Goal: Information Seeking & Learning: Learn about a topic

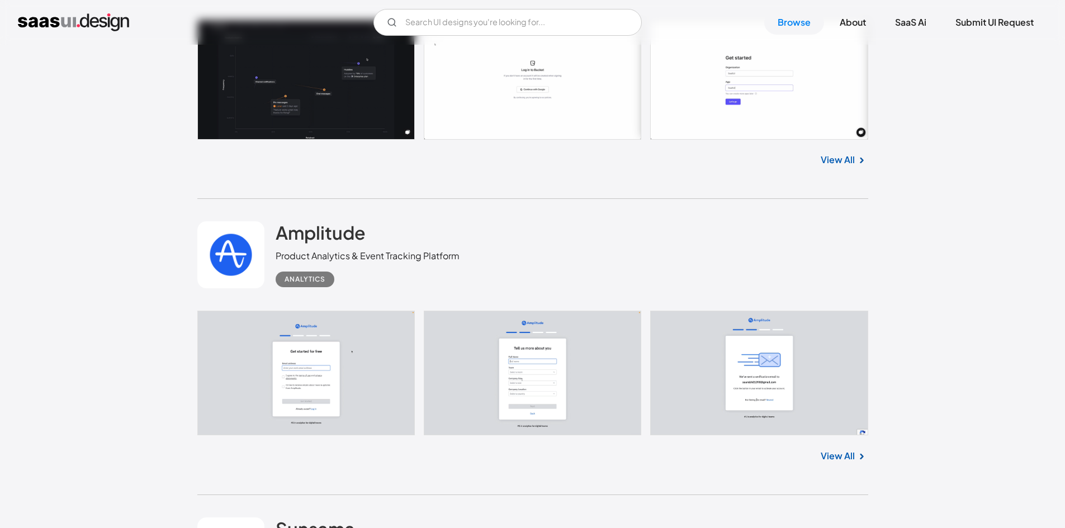
scroll to position [4639, 0]
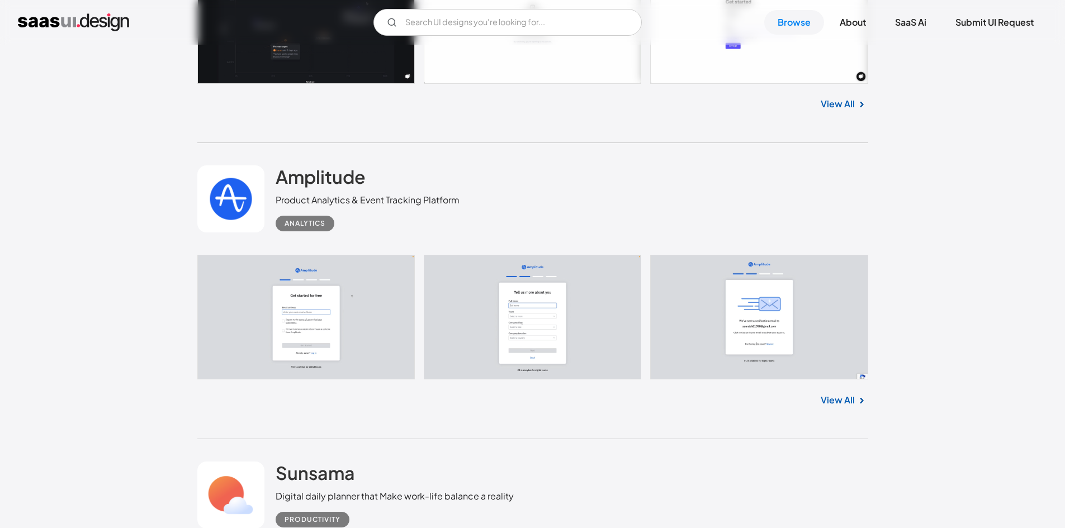
click at [844, 400] on link "View All" at bounding box center [837, 399] width 34 height 13
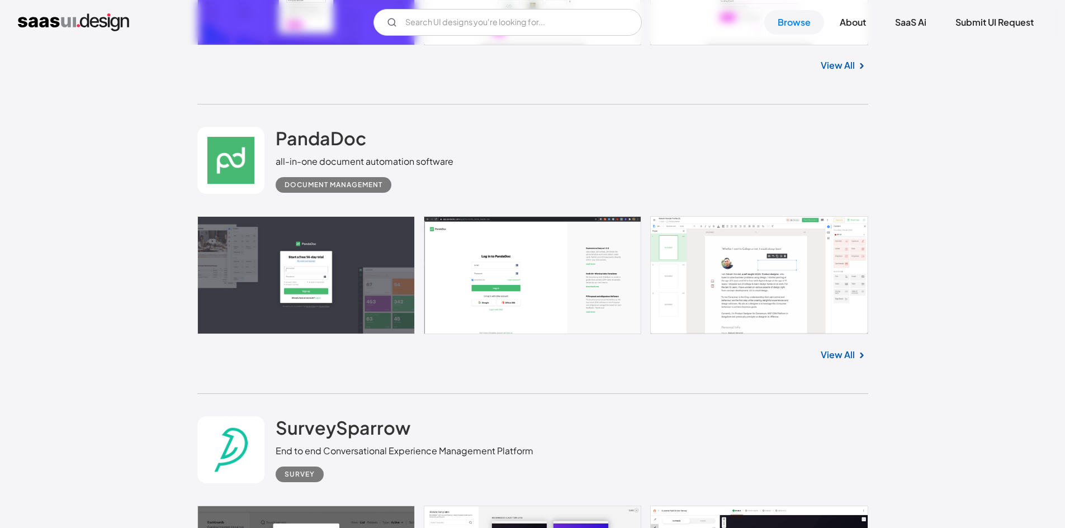
scroll to position [5030, 0]
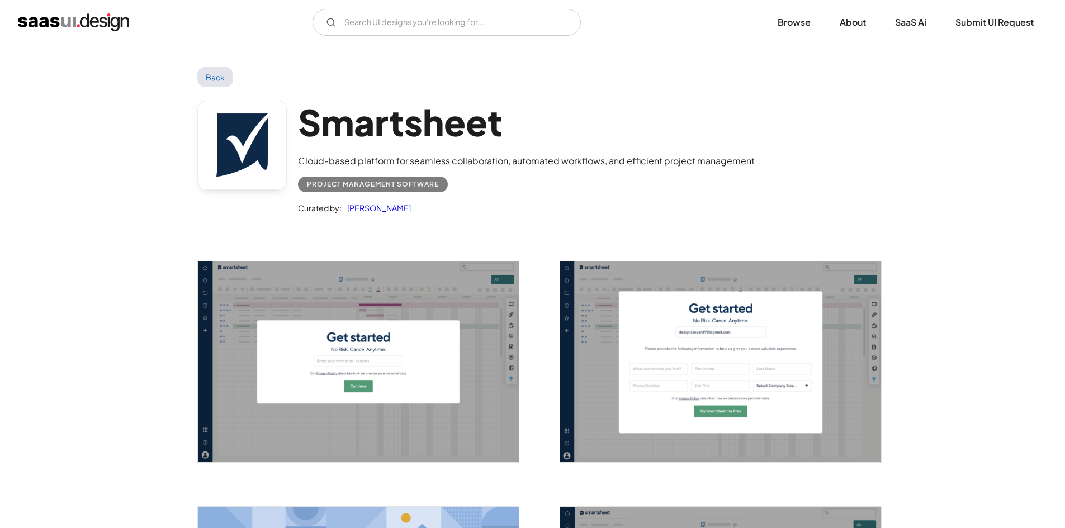
click at [214, 79] on link "Back" at bounding box center [215, 77] width 36 height 20
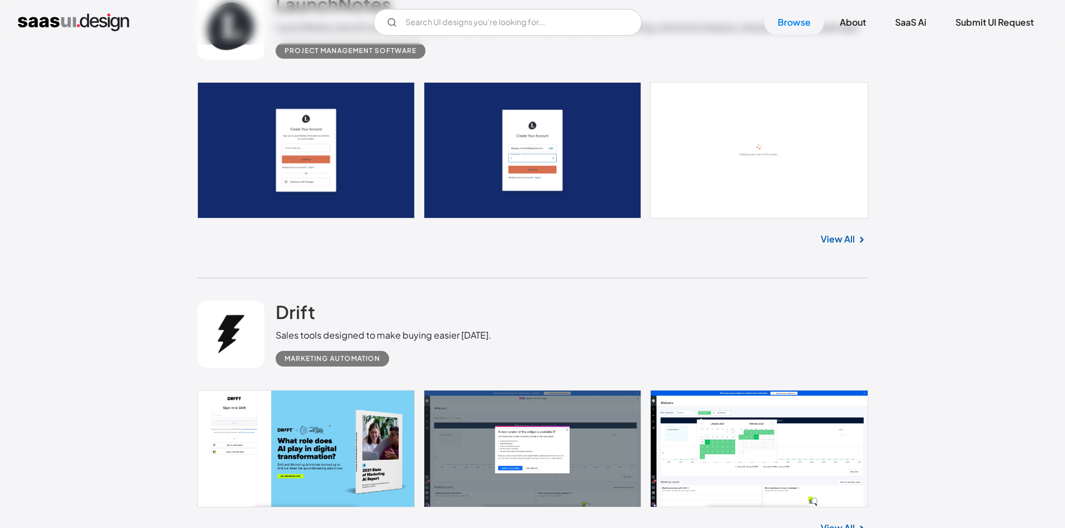
scroll to position [14085, 0]
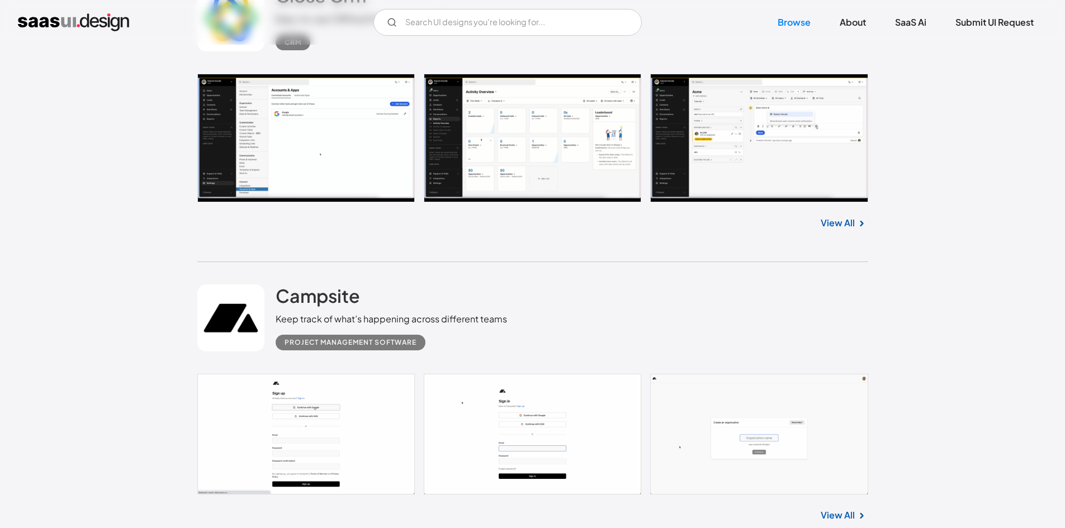
scroll to position [3899, 0]
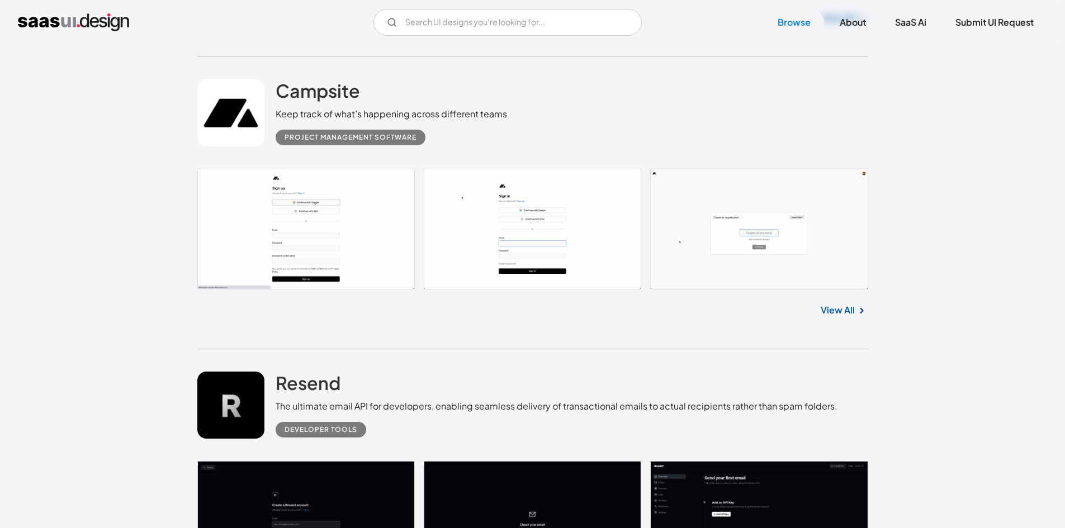
click at [838, 311] on link "View All" at bounding box center [837, 309] width 34 height 13
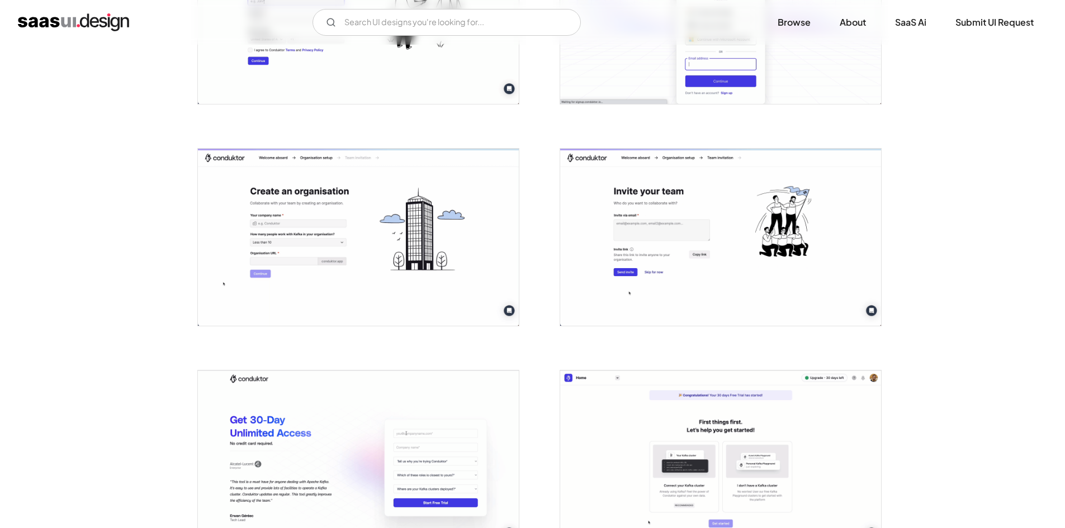
scroll to position [615, 0]
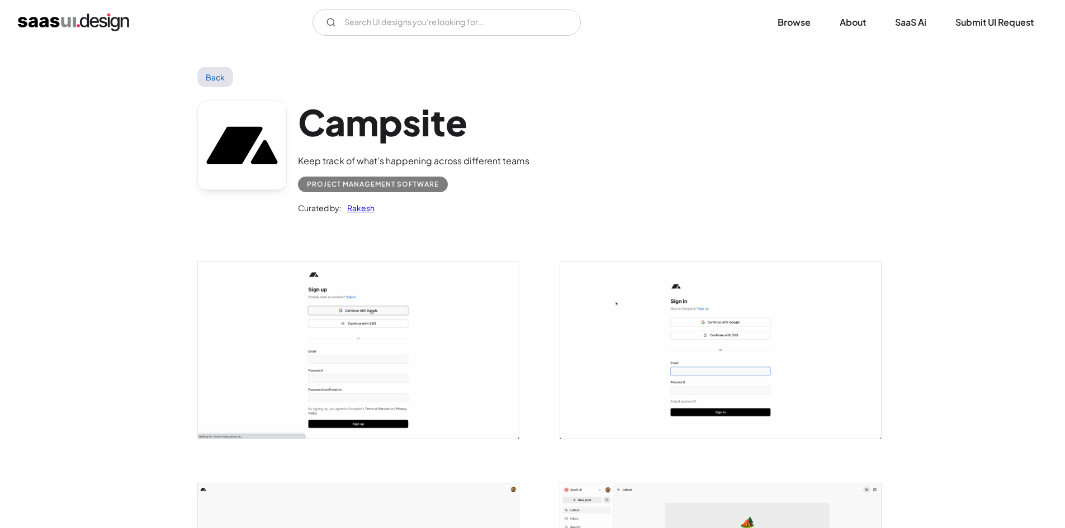
click at [216, 77] on link "Back" at bounding box center [215, 77] width 36 height 20
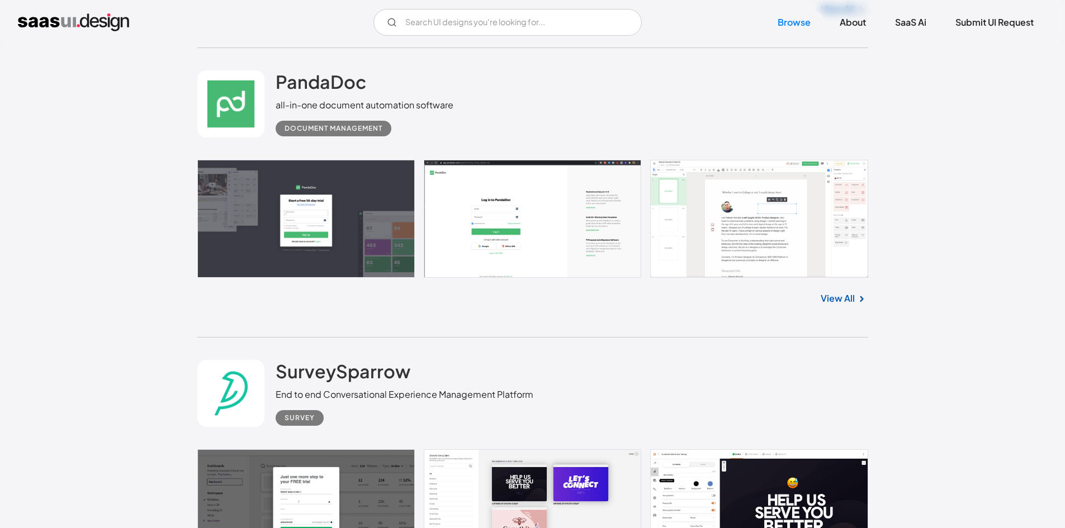
scroll to position [5139, 0]
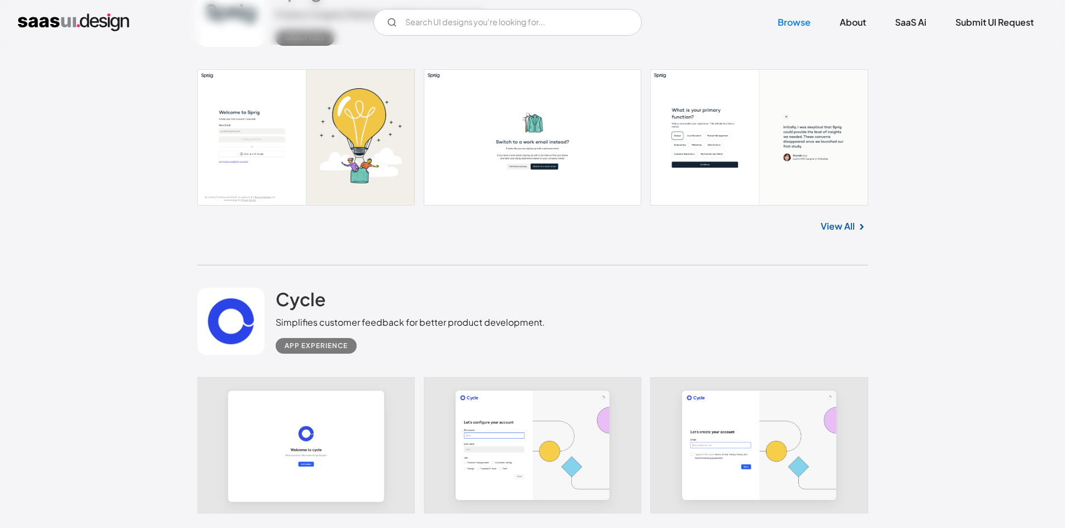
scroll to position [9275, 0]
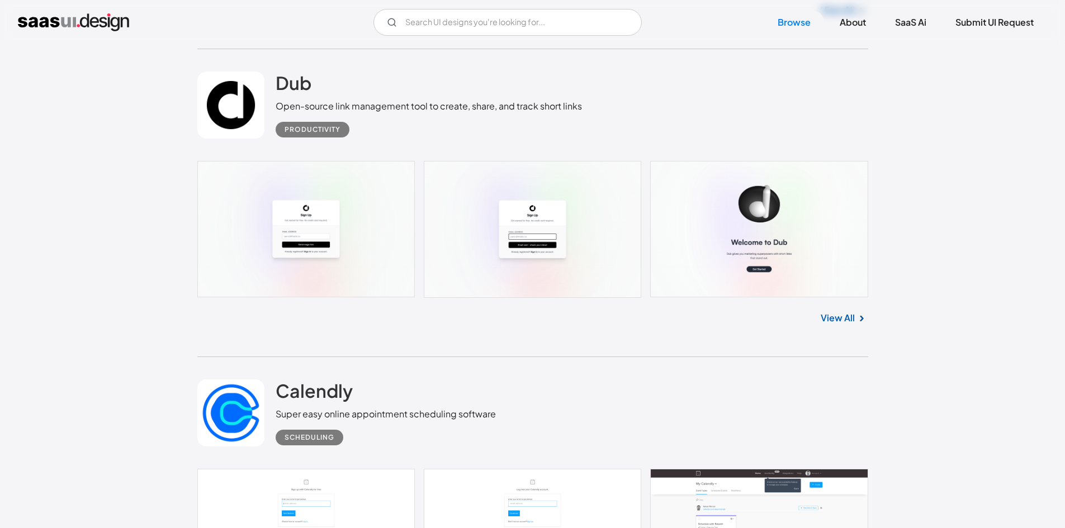
scroll to position [10672, 0]
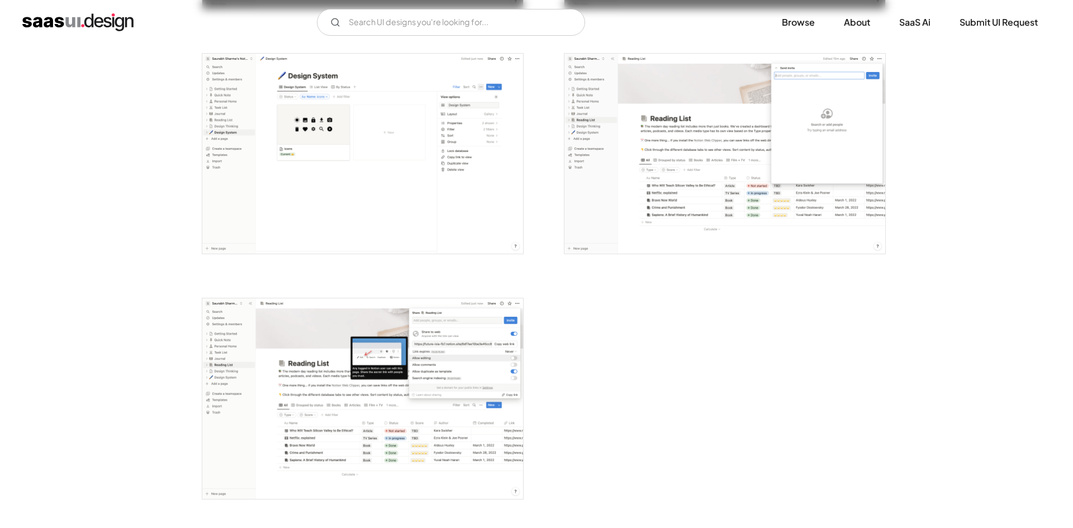
scroll to position [2906, 0]
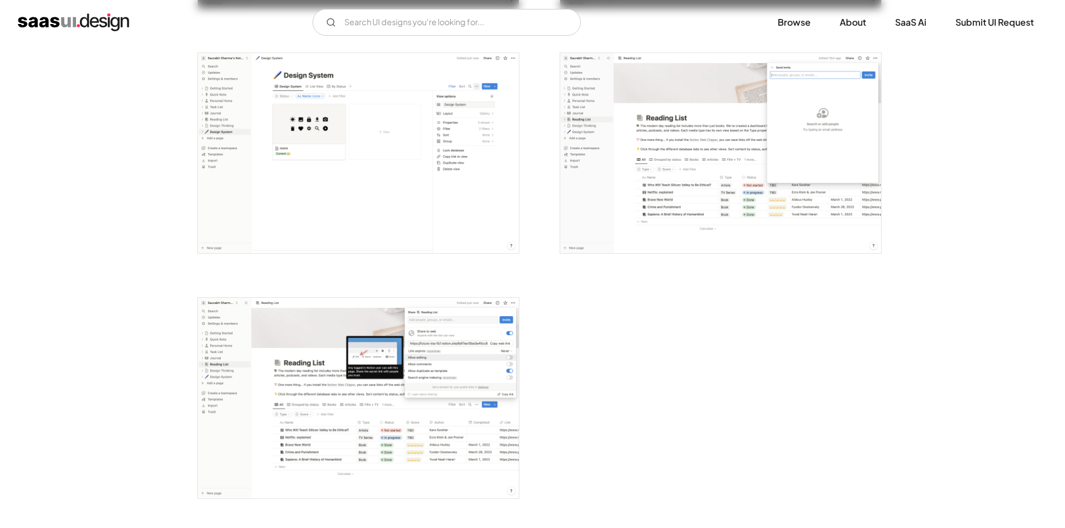
click at [720, 186] on img "open lightbox" at bounding box center [720, 153] width 321 height 201
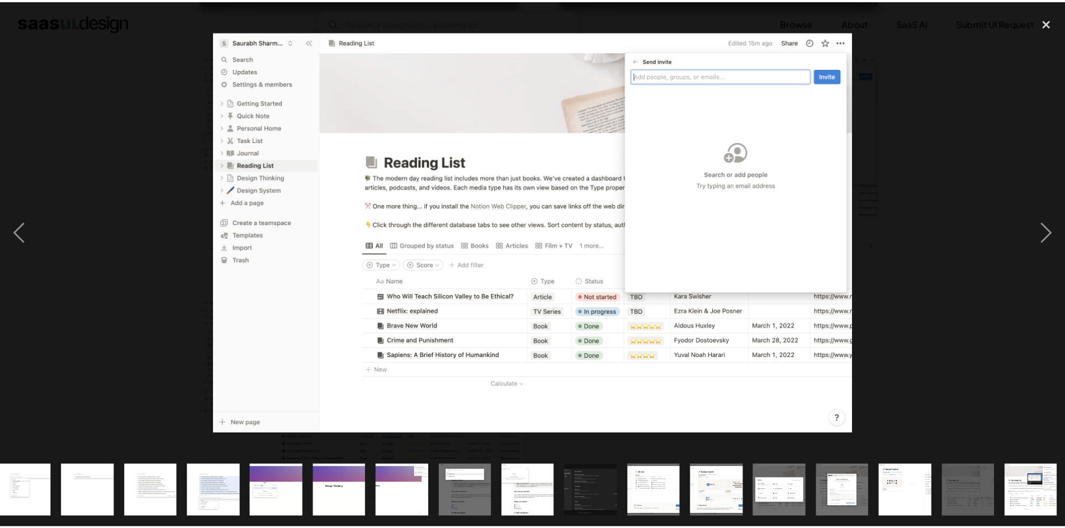
scroll to position [0, 521]
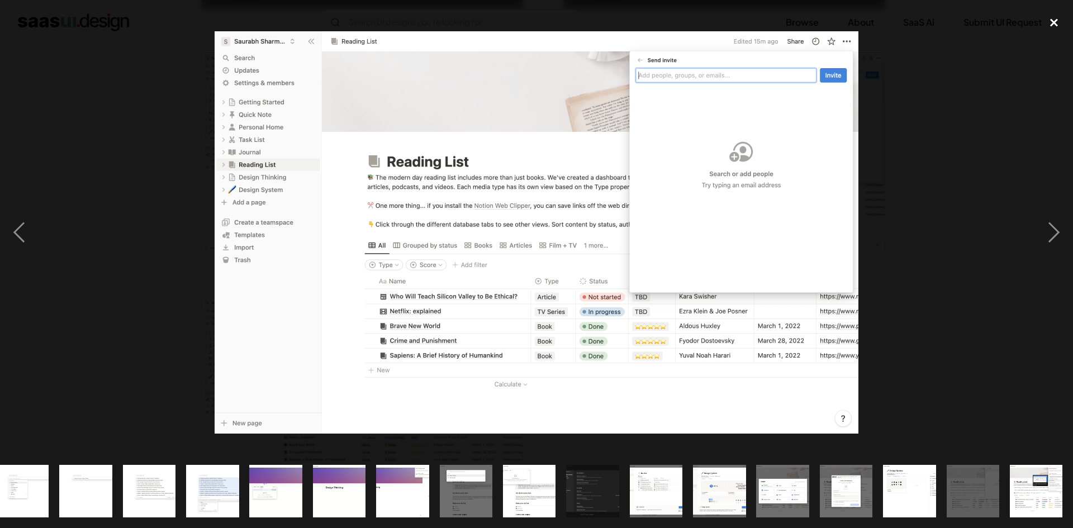
click at [1057, 20] on div "close lightbox" at bounding box center [1054, 23] width 38 height 25
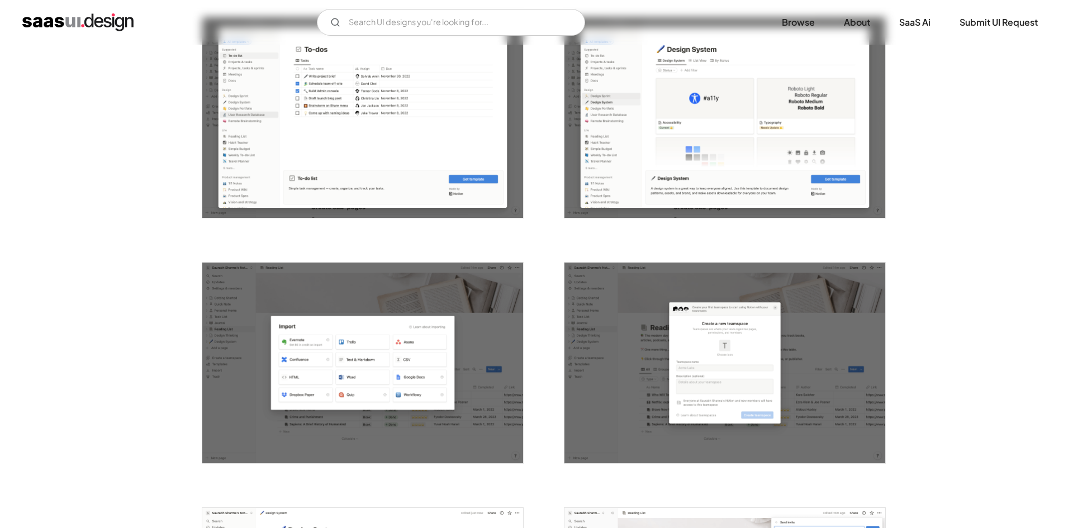
scroll to position [2403, 0]
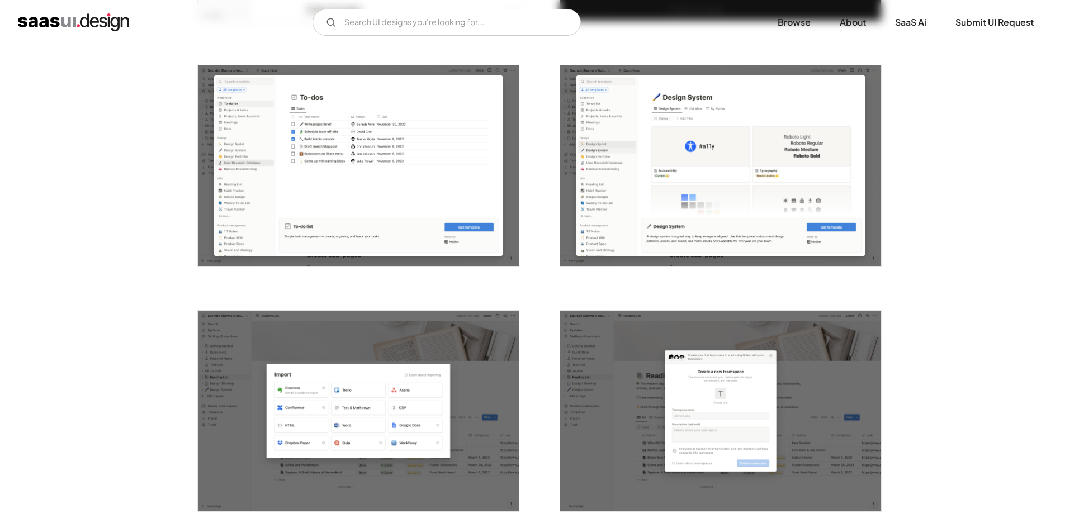
click at [698, 159] on img "open lightbox" at bounding box center [720, 165] width 321 height 201
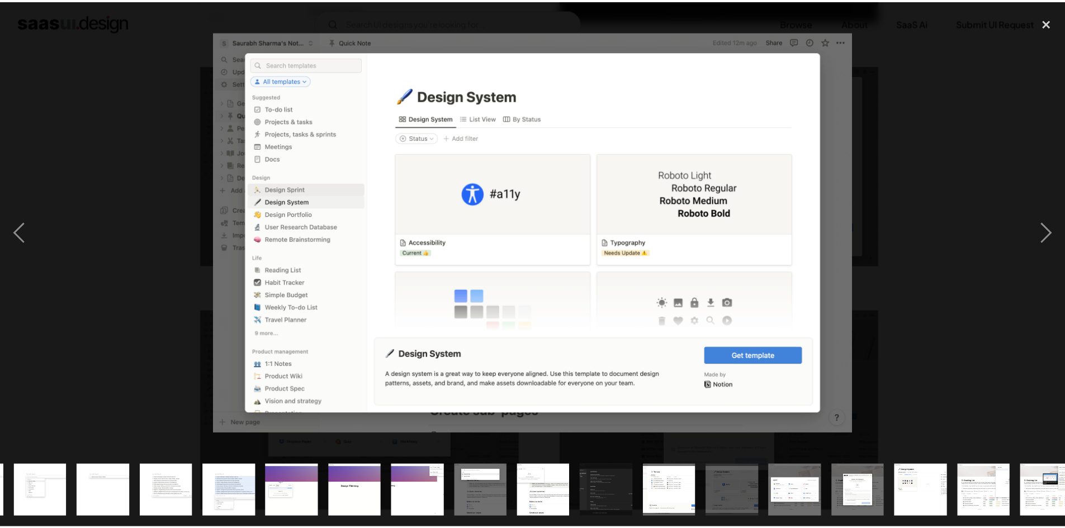
scroll to position [0, 521]
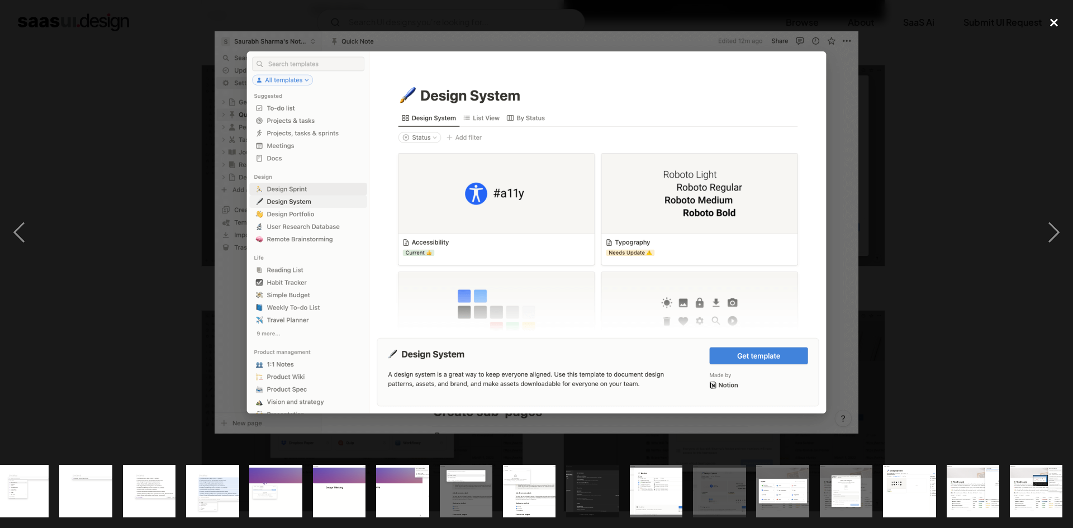
click at [1052, 26] on div "close lightbox" at bounding box center [1054, 23] width 38 height 25
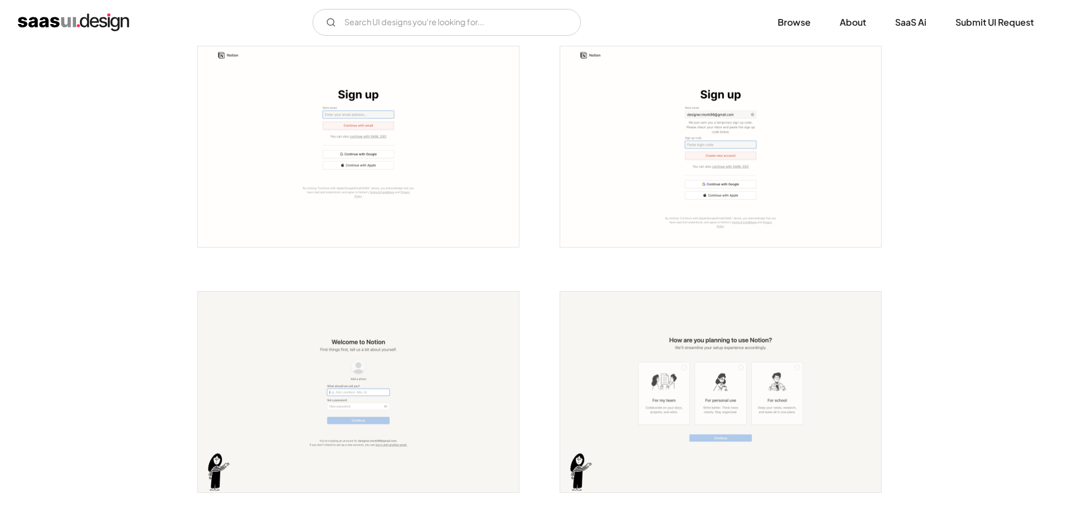
scroll to position [0, 0]
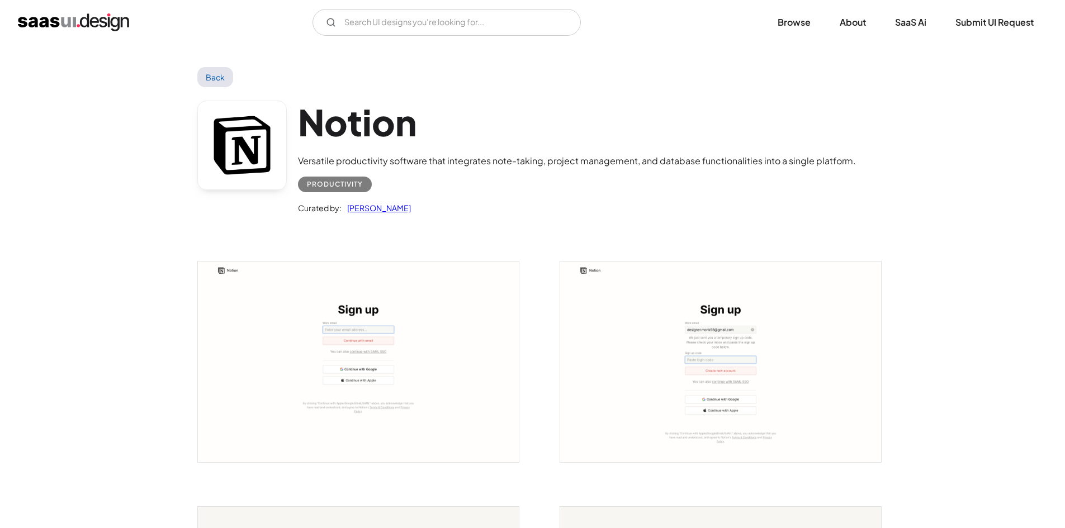
click at [211, 69] on link "Back" at bounding box center [215, 77] width 36 height 20
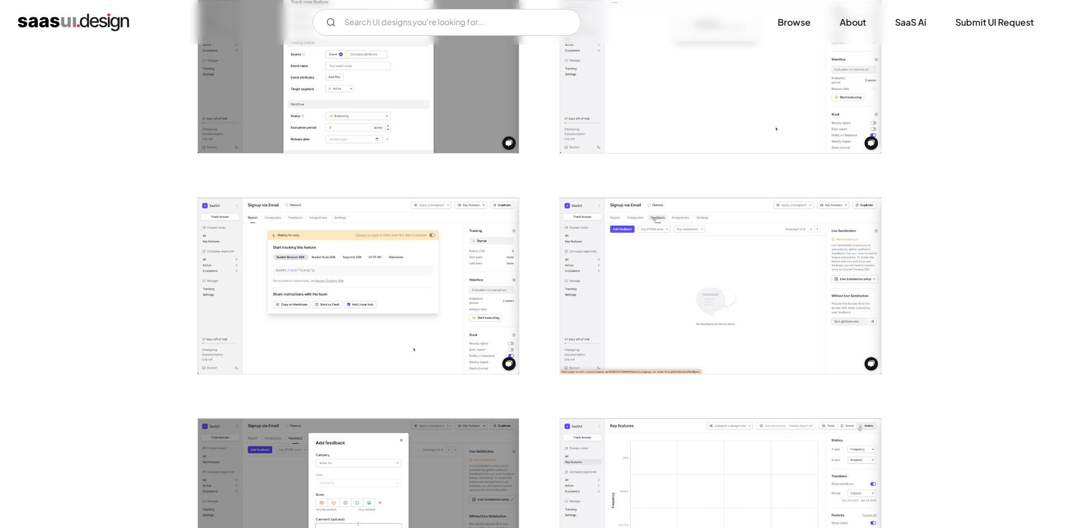
scroll to position [727, 0]
click at [346, 288] on img "open lightbox" at bounding box center [358, 283] width 321 height 175
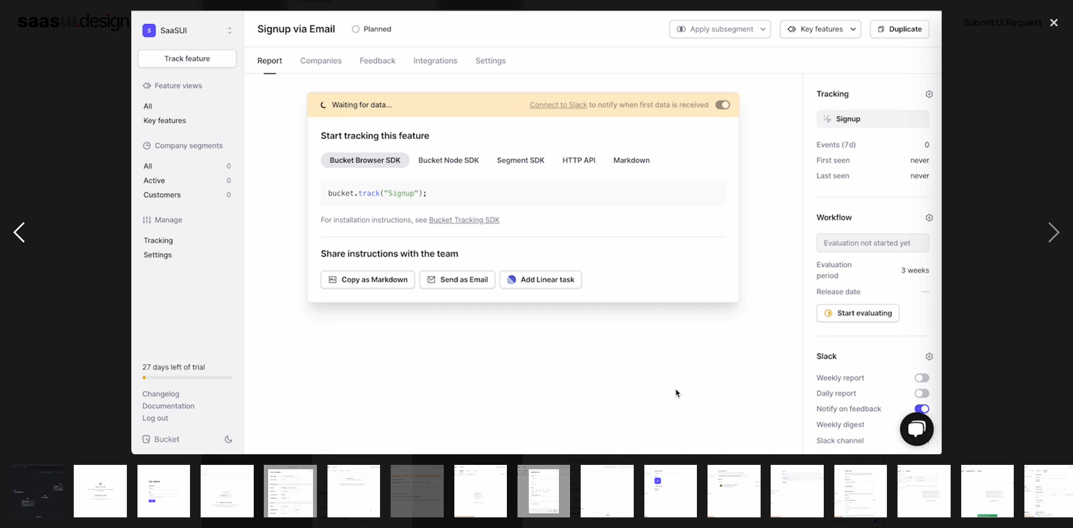
click at [23, 240] on div "previous image" at bounding box center [19, 233] width 38 height 444
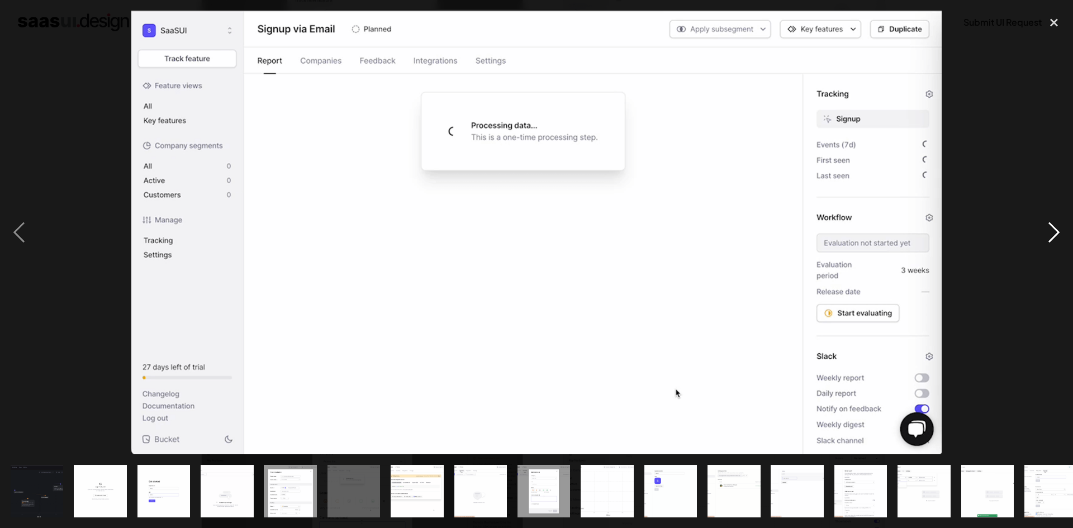
click at [1056, 232] on div "next image" at bounding box center [1054, 233] width 38 height 444
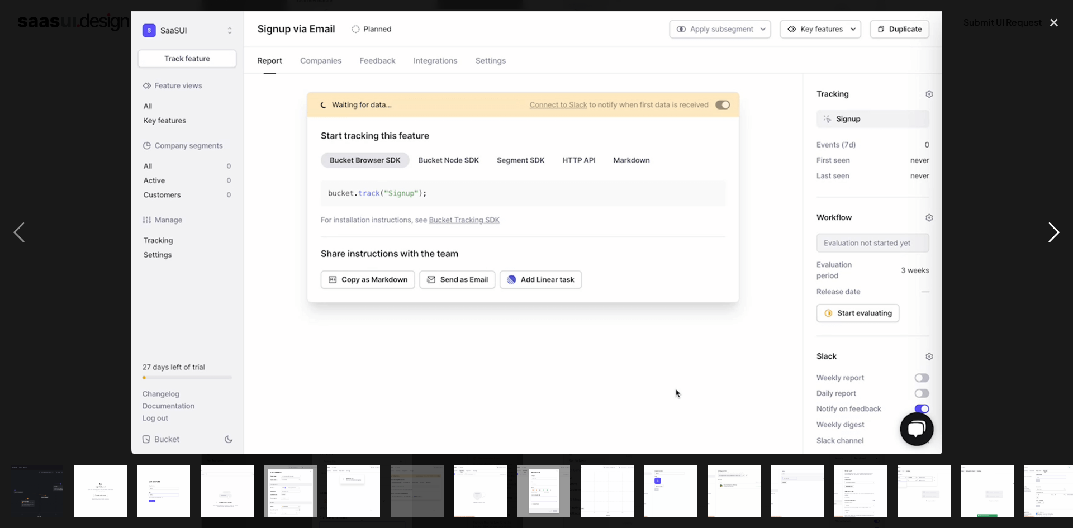
click at [1056, 232] on div "next image" at bounding box center [1054, 233] width 38 height 444
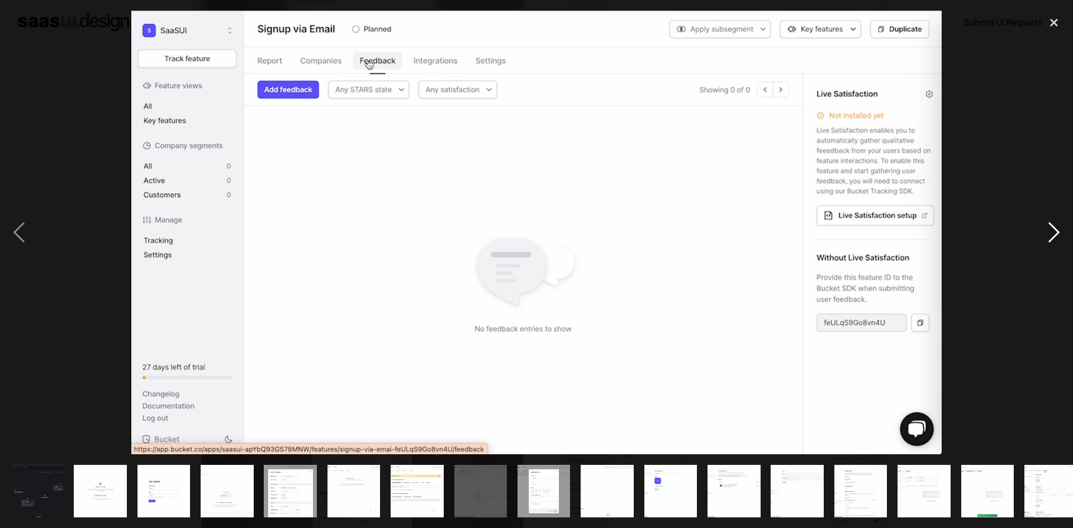
click at [1056, 232] on div "next image" at bounding box center [1054, 233] width 38 height 444
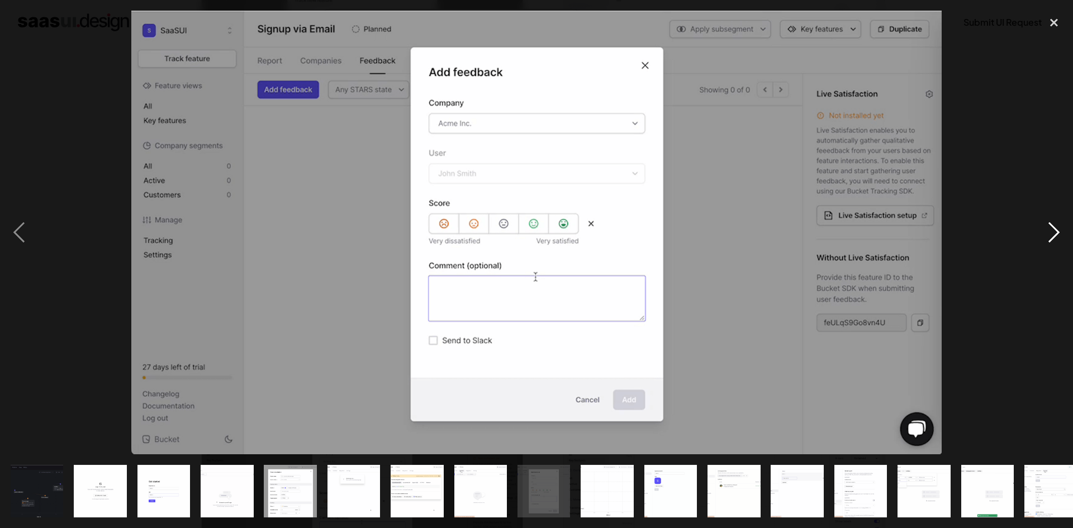
click at [1056, 232] on div "next image" at bounding box center [1054, 233] width 38 height 444
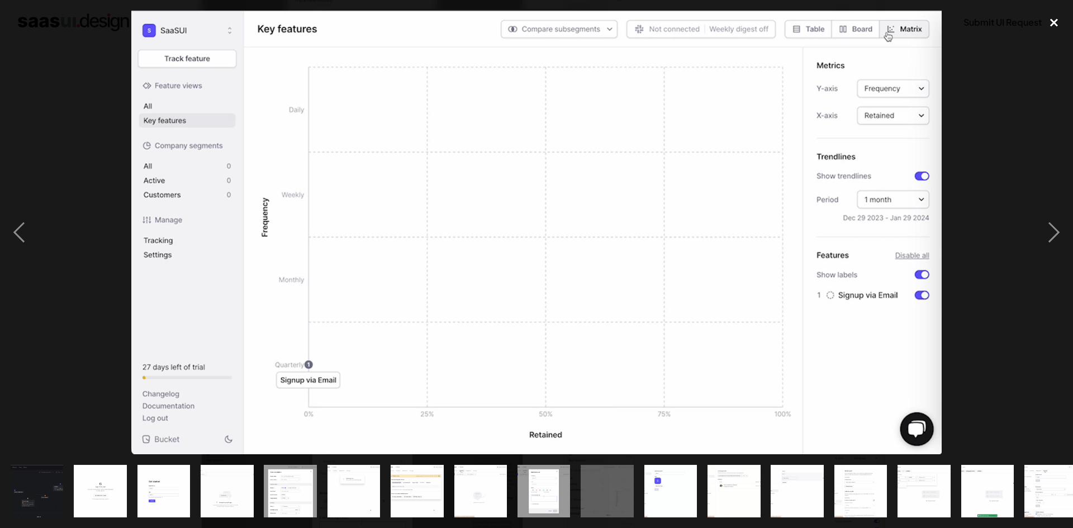
click at [1057, 23] on div "close lightbox" at bounding box center [1054, 23] width 38 height 25
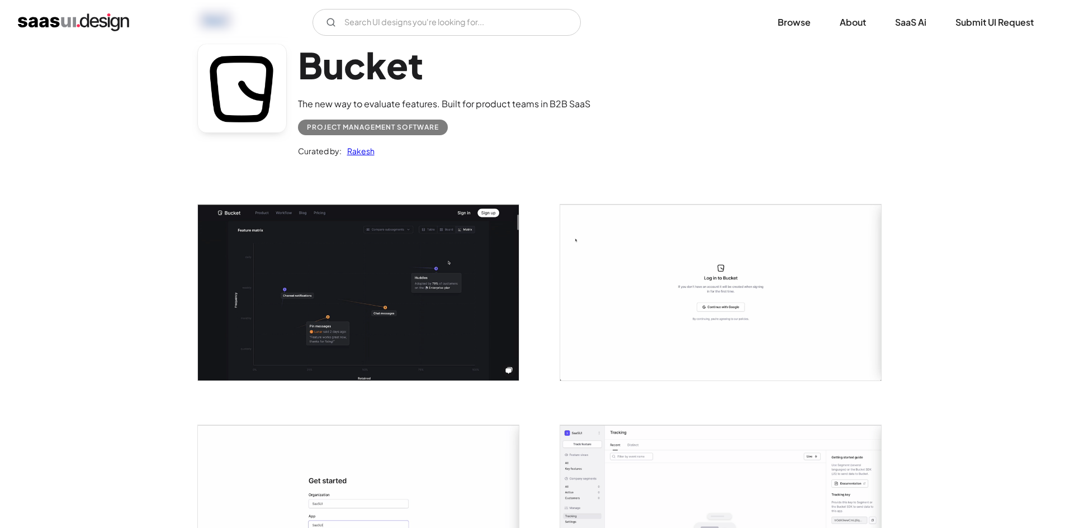
scroll to position [0, 0]
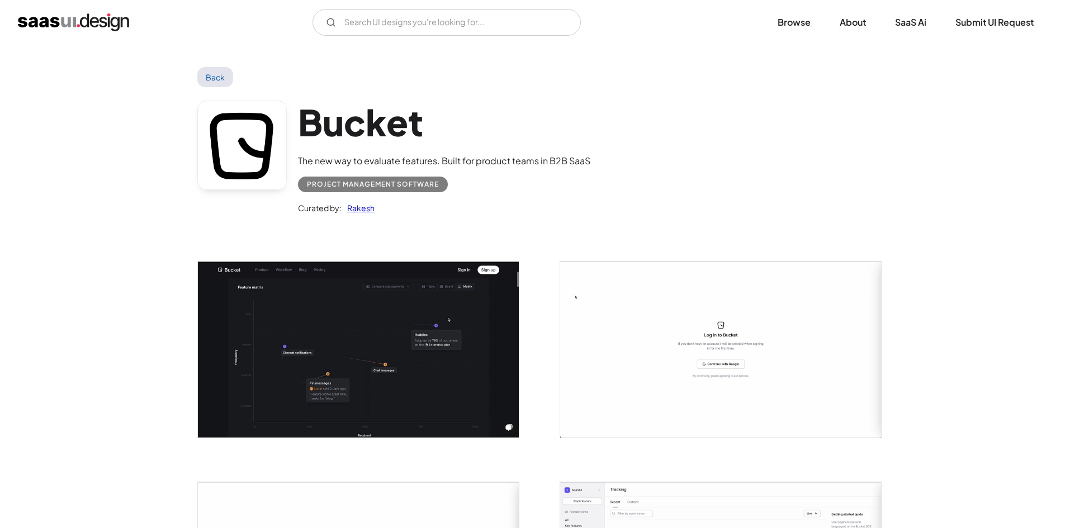
click at [211, 77] on link "Back" at bounding box center [215, 77] width 36 height 20
